Goal: Check status: Check status

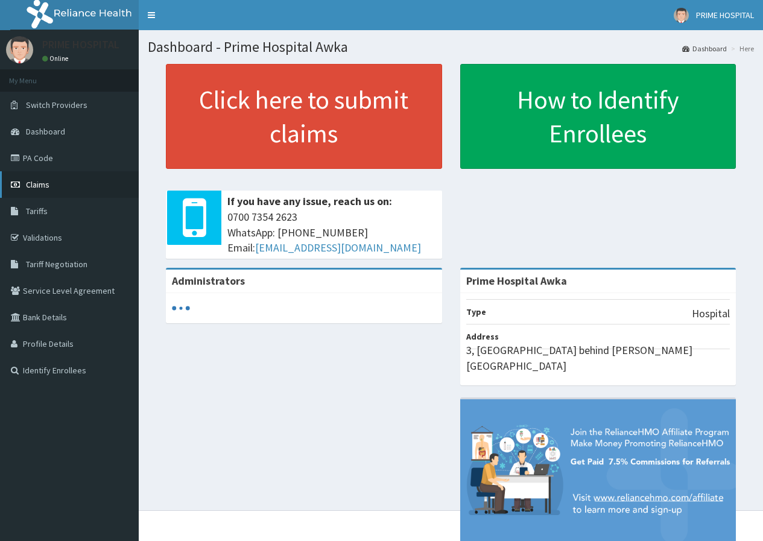
click at [42, 186] on span "Claims" at bounding box center [38, 184] width 24 height 11
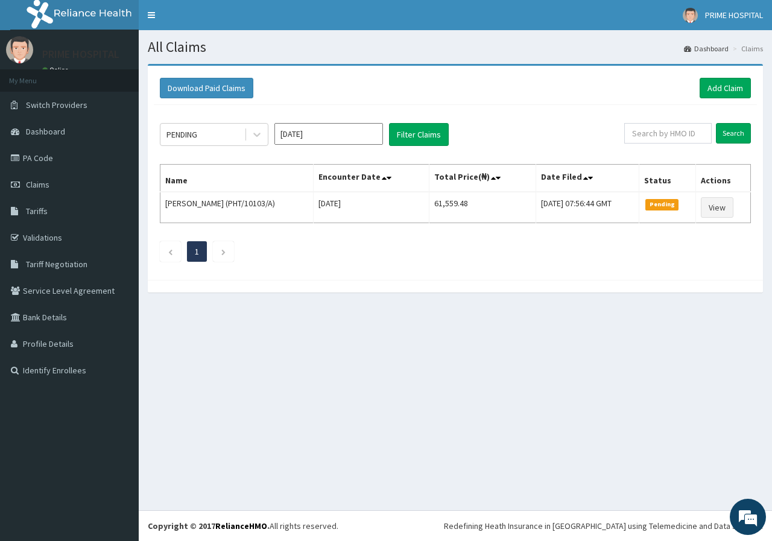
click at [319, 135] on input "[DATE]" at bounding box center [328, 134] width 109 height 22
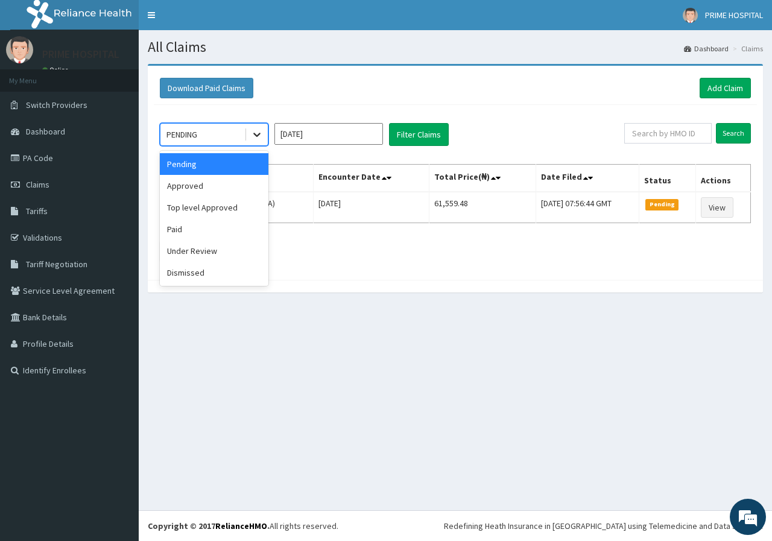
click at [256, 131] on icon at bounding box center [257, 134] width 12 height 12
click at [213, 186] on div "Approved" at bounding box center [214, 186] width 109 height 22
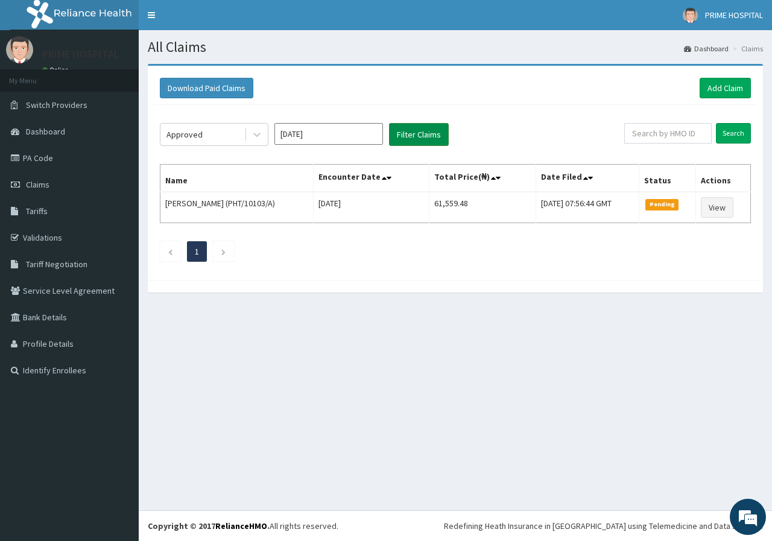
click at [408, 140] on button "Filter Claims" at bounding box center [419, 134] width 60 height 23
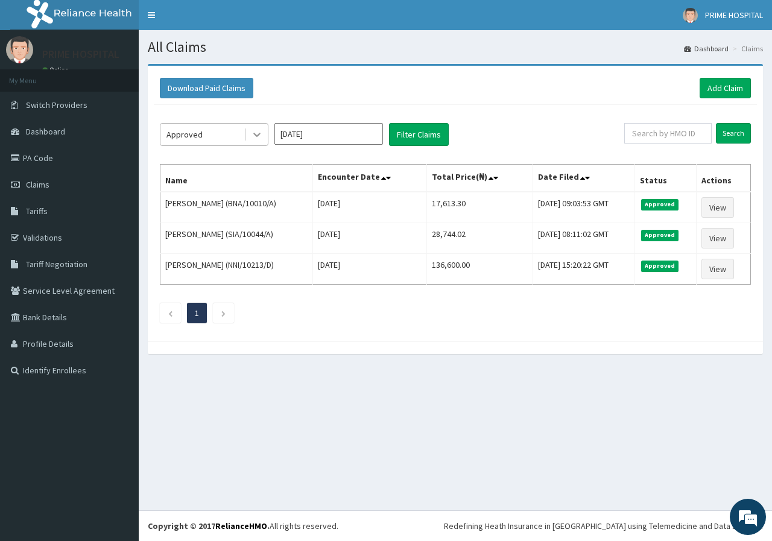
click at [257, 134] on icon at bounding box center [257, 134] width 12 height 12
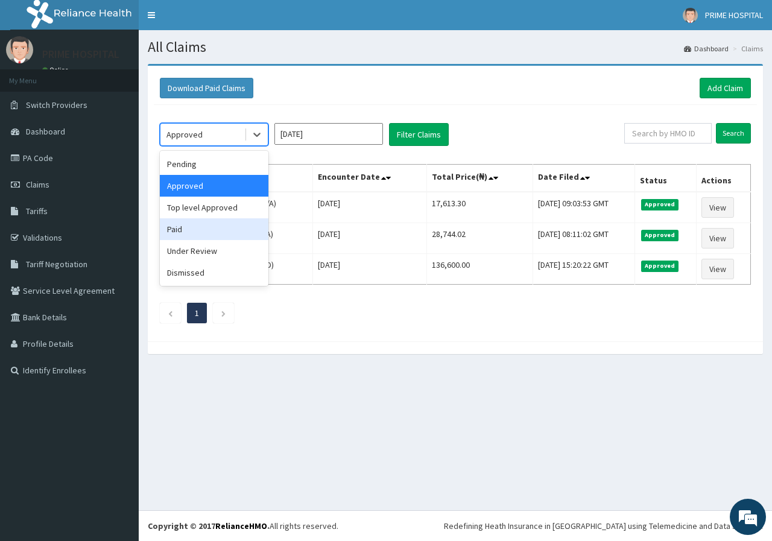
click at [212, 232] on div "Paid" at bounding box center [214, 229] width 109 height 22
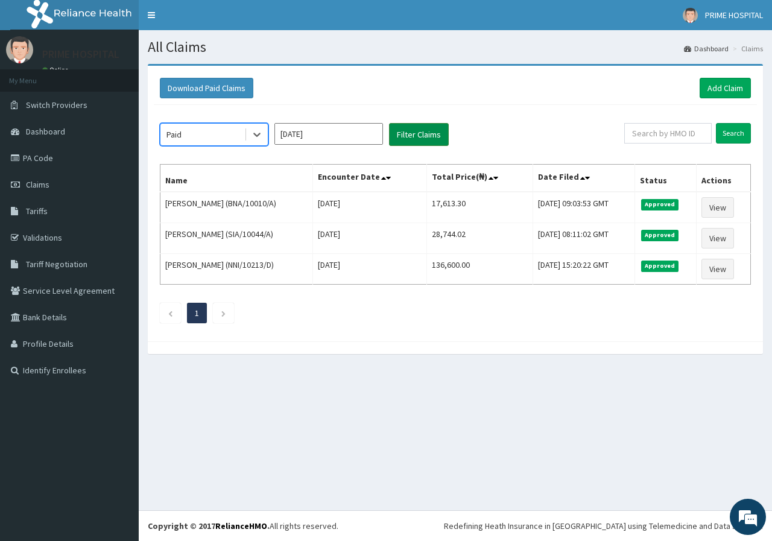
click at [430, 131] on button "Filter Claims" at bounding box center [419, 134] width 60 height 23
